Goal: Information Seeking & Learning: Learn about a topic

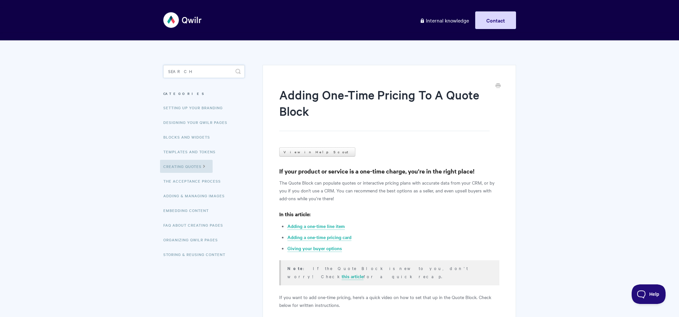
click at [204, 69] on input "Search" at bounding box center [203, 71] width 81 height 13
type input "quote block"
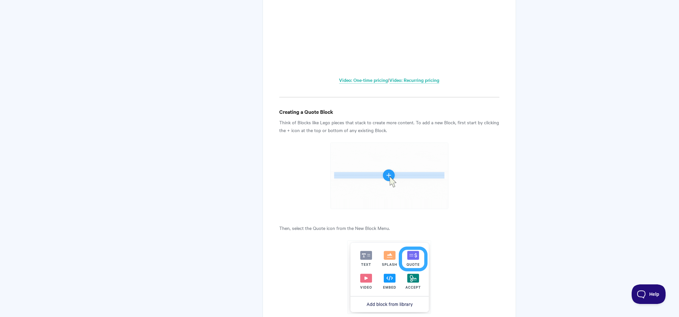
scroll to position [566, 0]
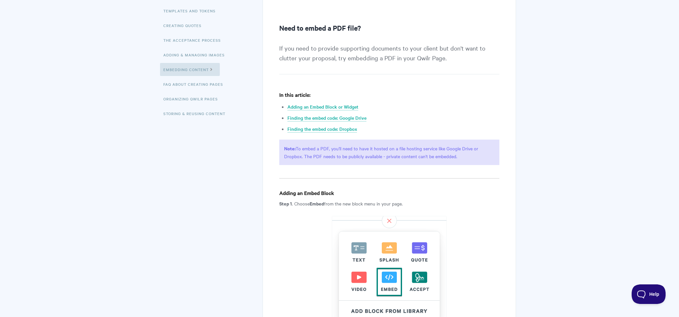
scroll to position [156, 0]
